Goal: Task Accomplishment & Management: Complete application form

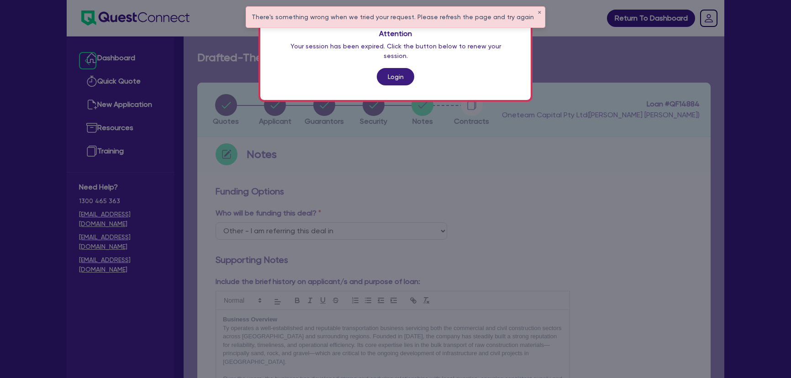
select select "Other"
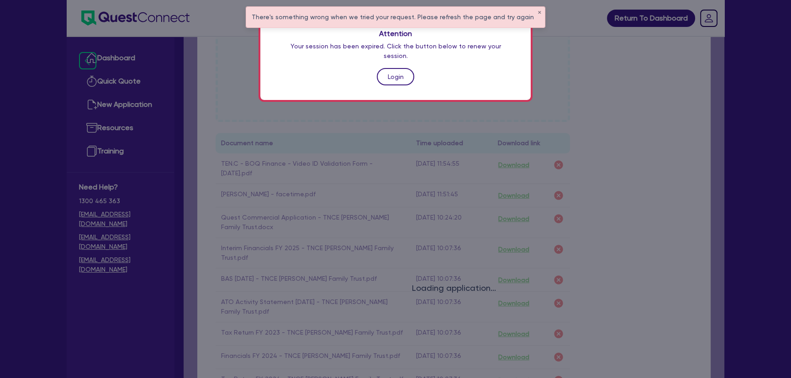
click at [396, 69] on link "Login" at bounding box center [395, 76] width 37 height 17
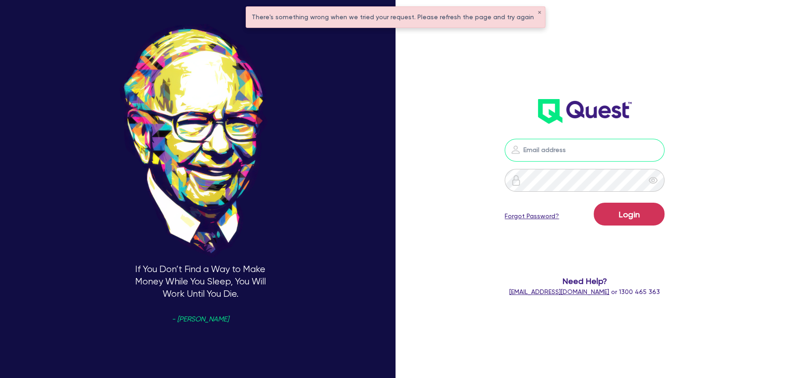
type input "[PERSON_NAME][EMAIL_ADDRESS][PERSON_NAME][DOMAIN_NAME]"
click at [625, 222] on button "Login" at bounding box center [629, 214] width 71 height 23
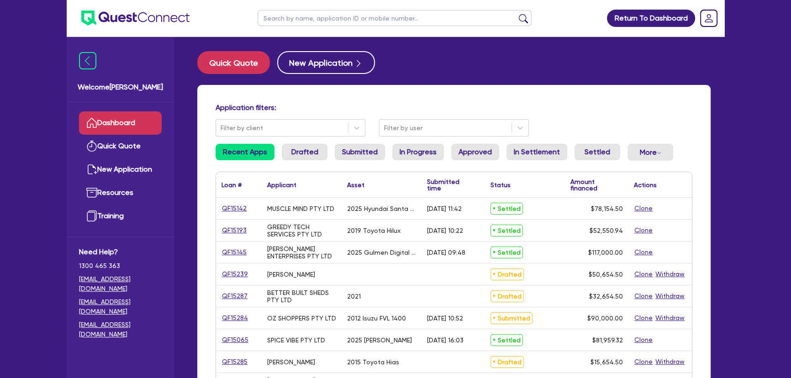
click at [135, 17] on img at bounding box center [135, 18] width 108 height 15
click at [397, 16] on input "text" at bounding box center [395, 18] width 274 height 16
type input "gulmen"
click at [516, 14] on button "submit" at bounding box center [523, 20] width 15 height 13
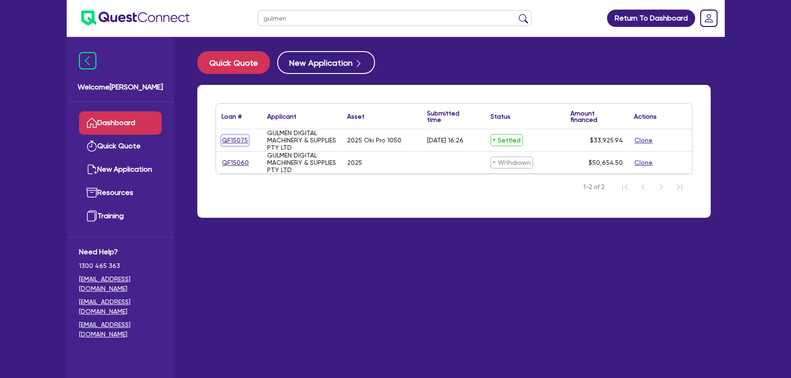
click at [239, 142] on link "QF15075" at bounding box center [235, 140] width 27 height 11
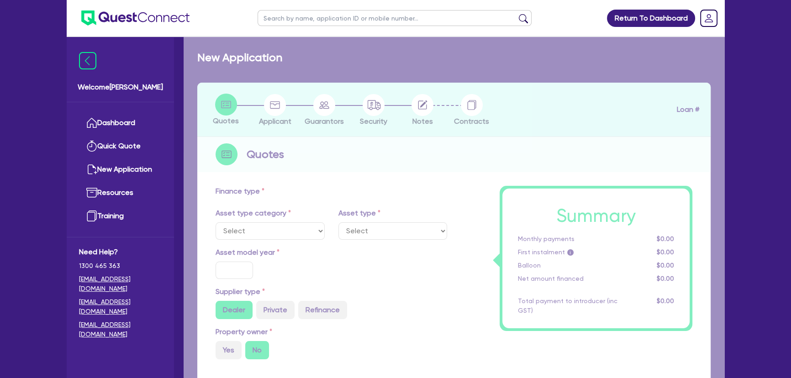
select select "SECONDARY_ASSETS"
type input "2025"
radio input "true"
type input "33,925.94"
type input "3"
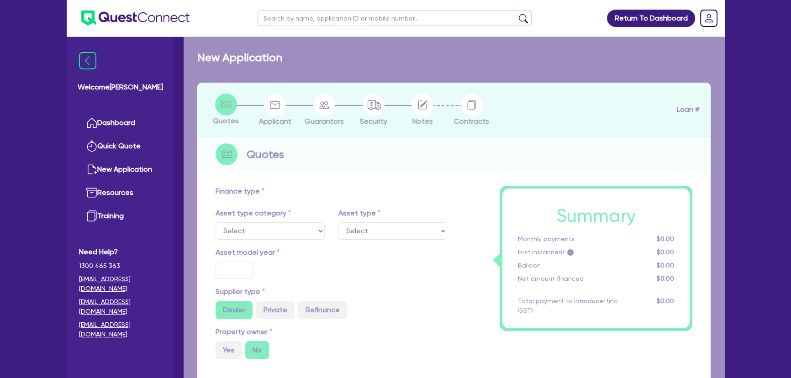
type input "1,017.78"
type input "17.95"
select select "PRINTING_AND_PACKAGING_EQUIPMENT"
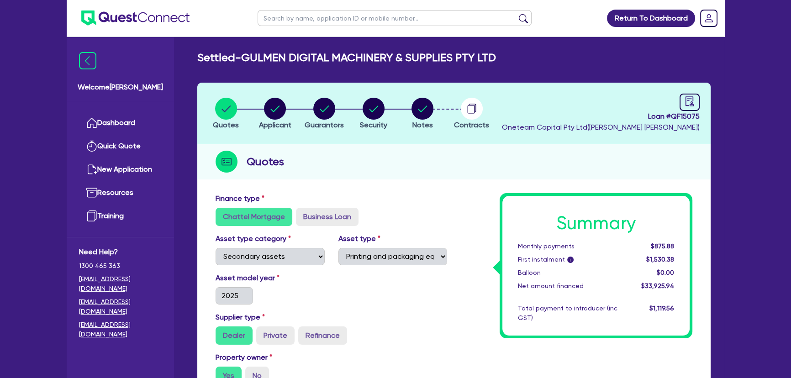
click at [403, 117] on li "Notes" at bounding box center [422, 113] width 49 height 32
click at [416, 114] on icon "button" at bounding box center [423, 109] width 22 height 22
select select "Quest Finance - Own Book"
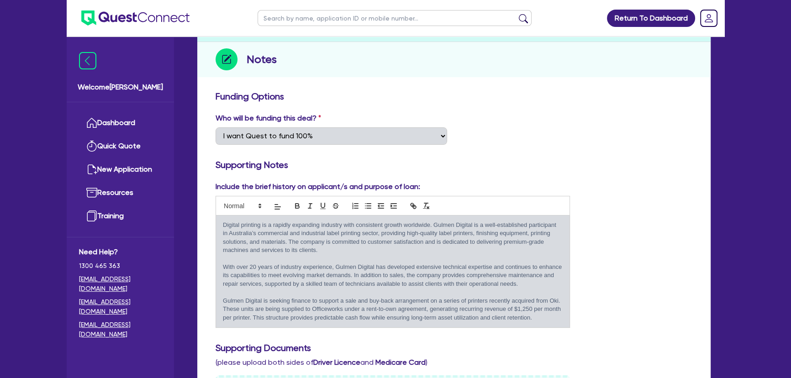
scroll to position [41, 0]
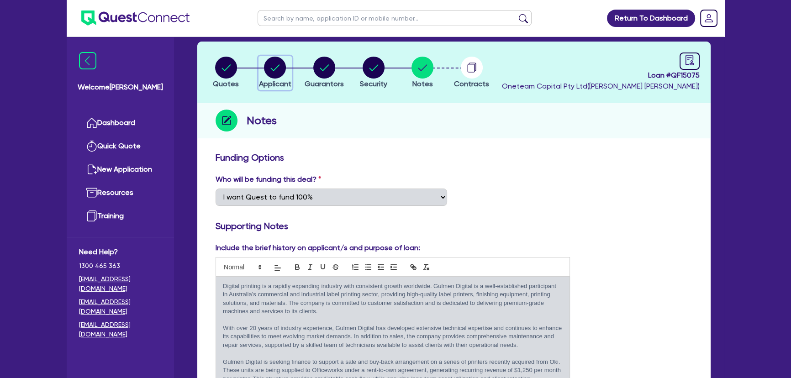
click at [270, 73] on circle "button" at bounding box center [275, 68] width 22 height 22
select select "COMPANY"
select select "MANUFACTURING"
select select "PRINTING"
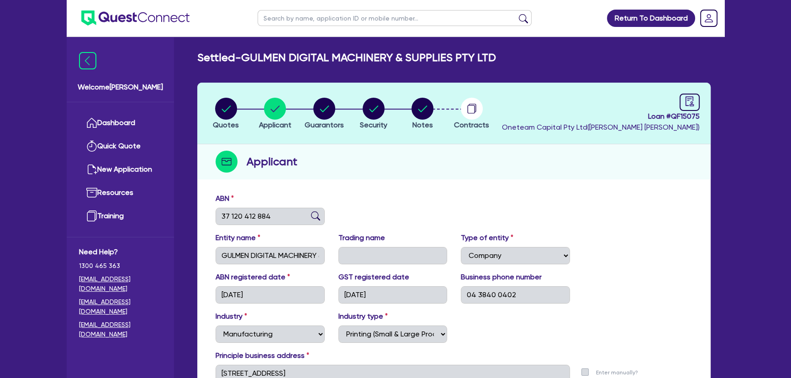
drag, startPoint x: 287, startPoint y: 206, endPoint x: 222, endPoint y: 216, distance: 65.6
click at [222, 216] on div "ABN 37 120 412 884" at bounding box center [270, 209] width 123 height 32
drag, startPoint x: 280, startPoint y: 214, endPoint x: 217, endPoint y: 216, distance: 63.1
click at [217, 216] on input "37 120 412 884" at bounding box center [270, 216] width 109 height 17
click at [428, 110] on circle "button" at bounding box center [423, 109] width 22 height 22
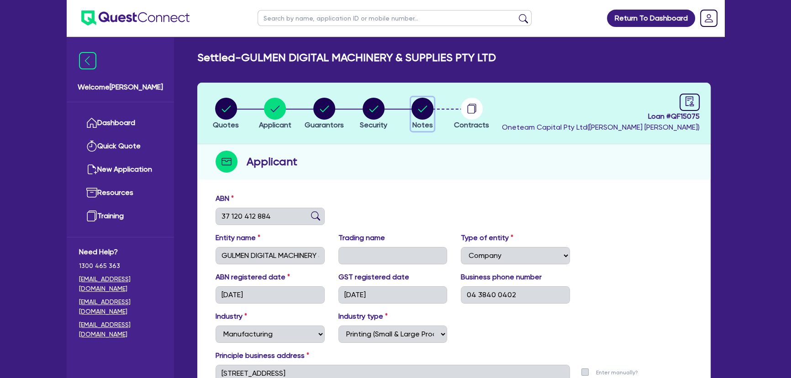
select select "Quest Finance - Own Book"
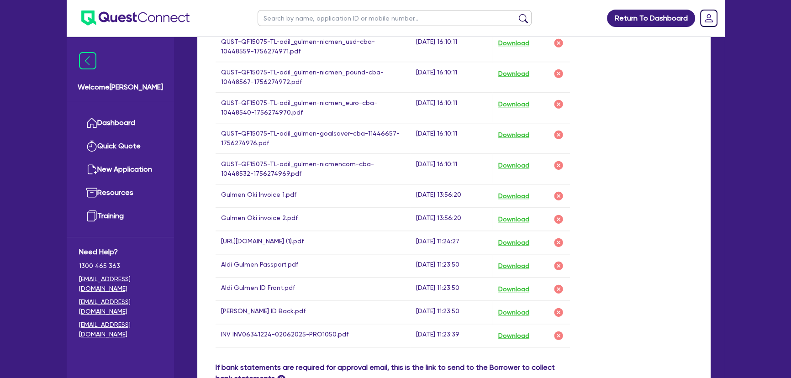
scroll to position [1038, 0]
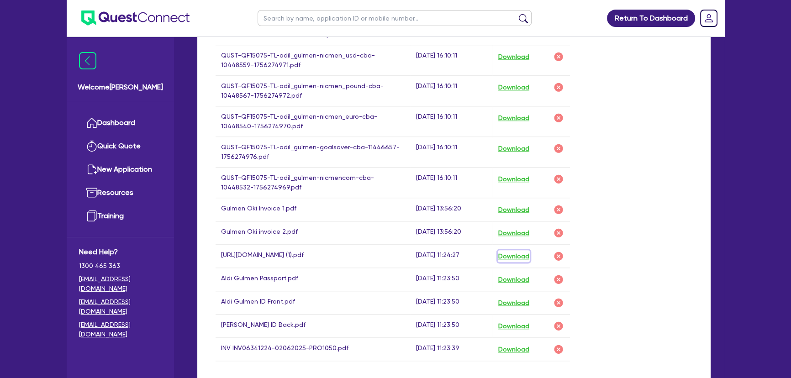
click at [525, 257] on button "Download" at bounding box center [514, 256] width 32 height 12
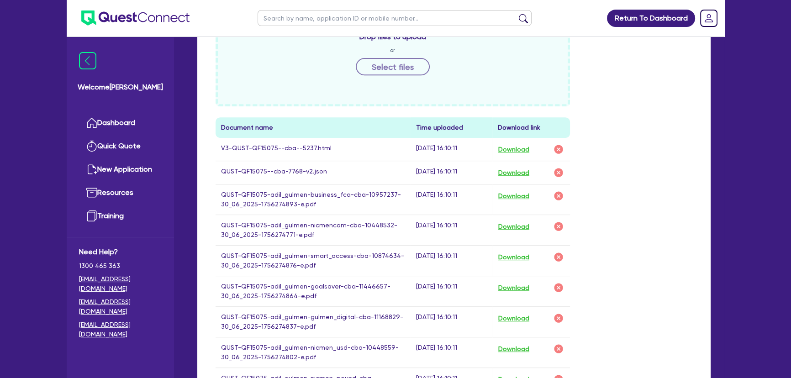
scroll to position [457, 0]
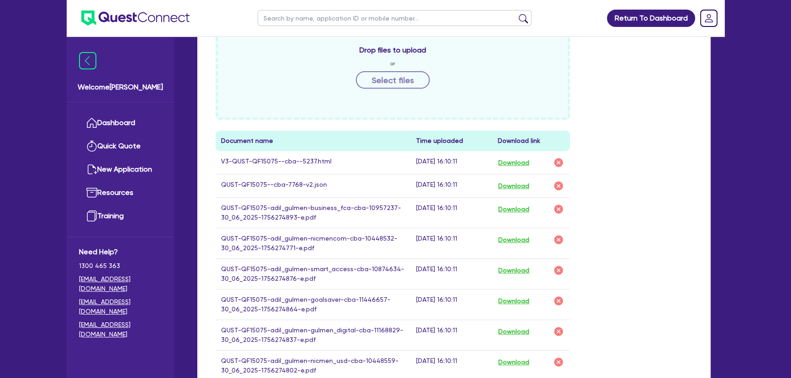
click at [515, 159] on button "Download" at bounding box center [514, 163] width 32 height 12
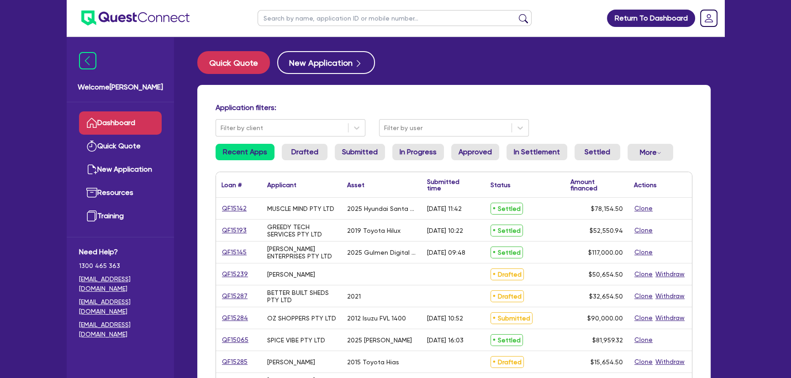
click at [299, 25] on input "text" at bounding box center [395, 18] width 274 height 16
type input "gulmen"
click at [516, 14] on button "submit" at bounding box center [523, 20] width 15 height 13
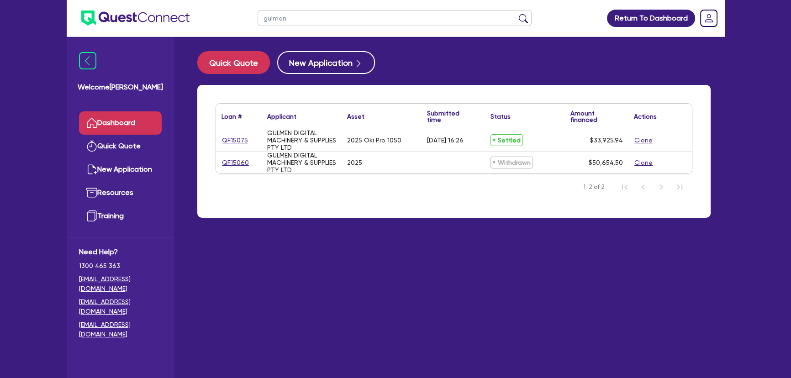
click at [238, 132] on div "QF15075" at bounding box center [239, 140] width 46 height 22
click at [238, 137] on link "QF15075" at bounding box center [235, 140] width 27 height 11
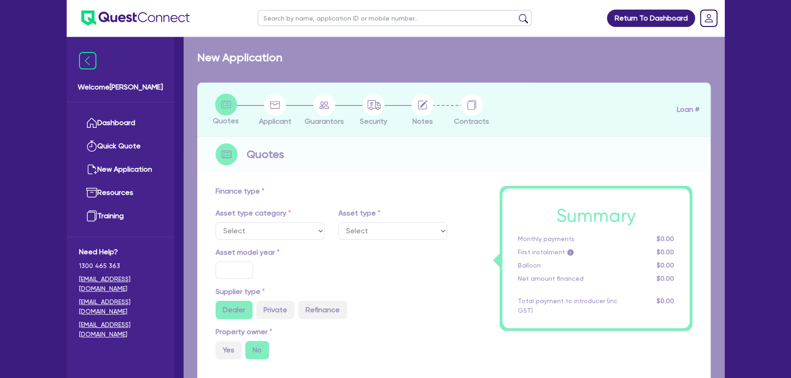
select select "SECONDARY_ASSETS"
type input "2025"
radio input "true"
type input "33,925.94"
type input "3"
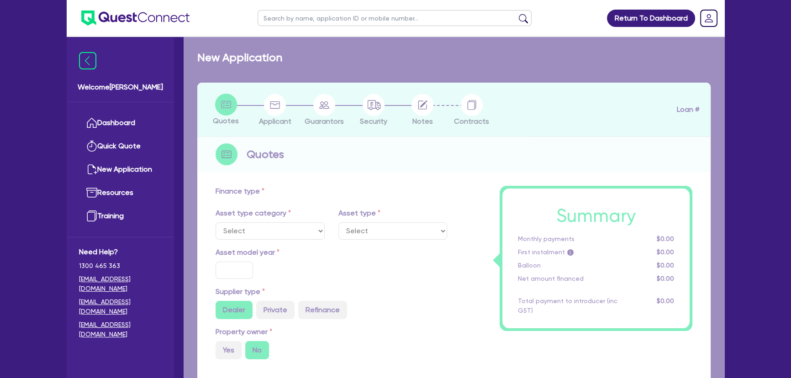
type input "1,017.78"
type input "17.95"
select select "PRINTING_AND_PACKAGING_EQUIPMENT"
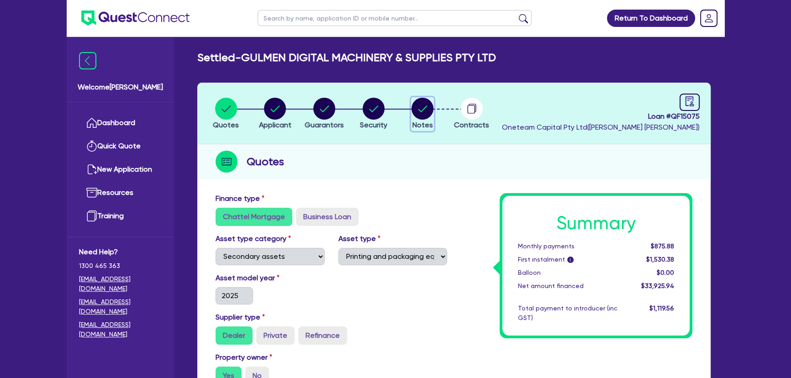
click at [425, 109] on circle "button" at bounding box center [423, 109] width 22 height 22
select select "Quest Finance - Own Book"
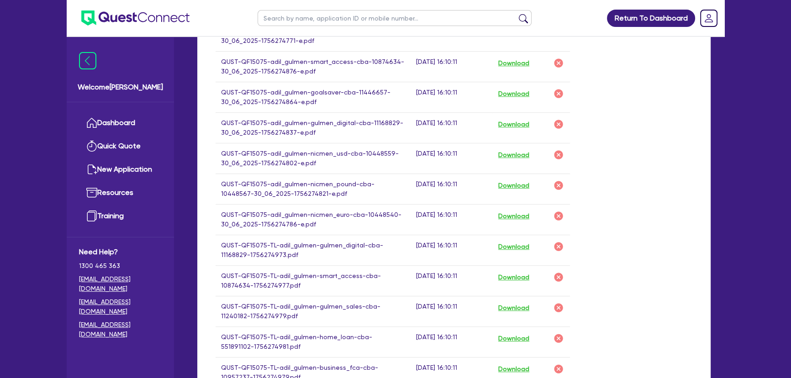
scroll to position [498, 0]
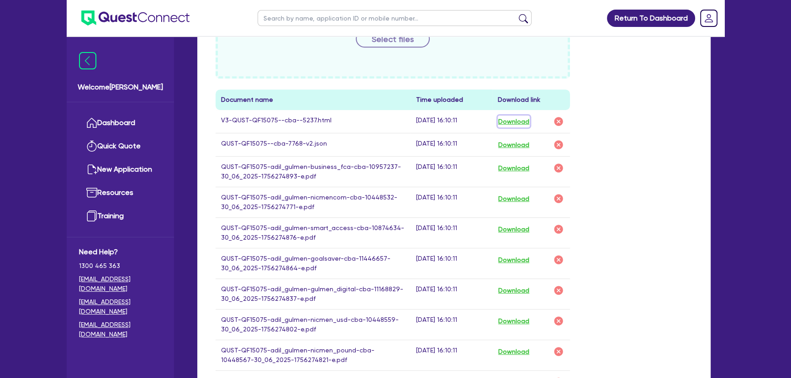
click at [522, 119] on button "Download" at bounding box center [514, 122] width 32 height 12
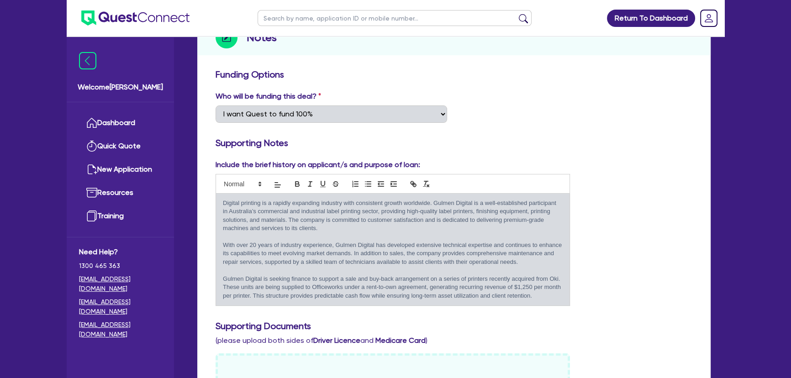
scroll to position [57, 0]
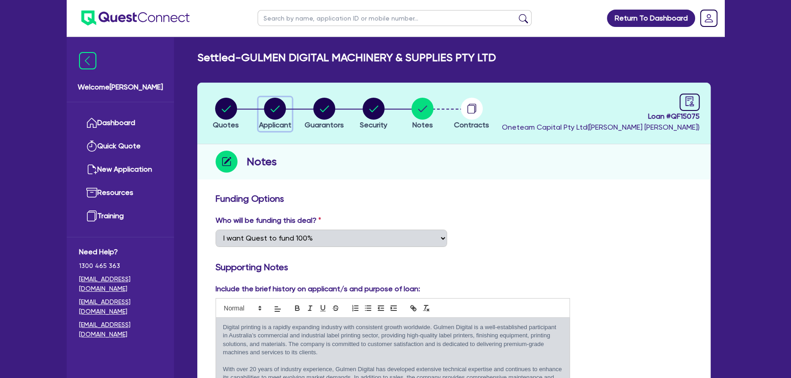
click at [269, 105] on circle "button" at bounding box center [275, 109] width 22 height 22
select select "COMPANY"
select select "MANUFACTURING"
select select "PRINTING"
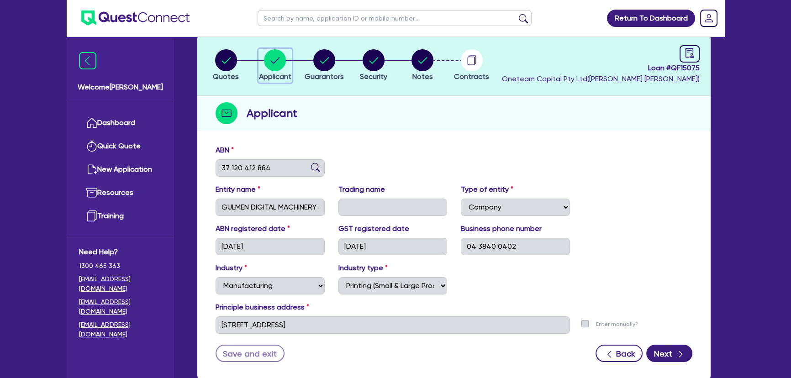
scroll to position [106, 0]
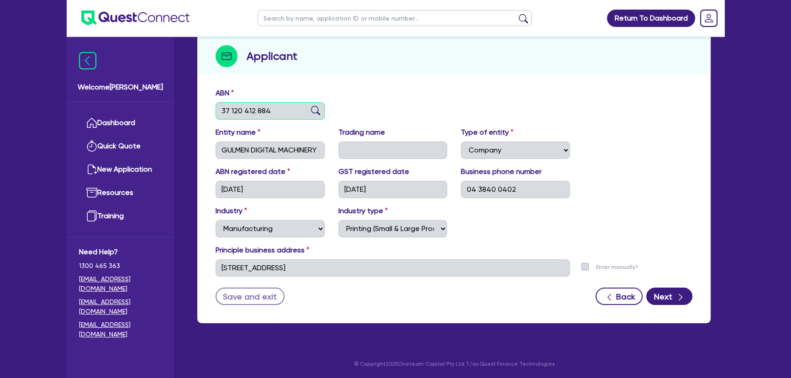
drag, startPoint x: 272, startPoint y: 109, endPoint x: 226, endPoint y: 112, distance: 46.7
click at [226, 112] on input "37 120 412 884" at bounding box center [270, 110] width 109 height 17
drag, startPoint x: 272, startPoint y: 113, endPoint x: 208, endPoint y: 108, distance: 64.1
click at [209, 108] on div "ABN 37 120 412 884" at bounding box center [270, 104] width 123 height 32
